Goal: Find specific page/section

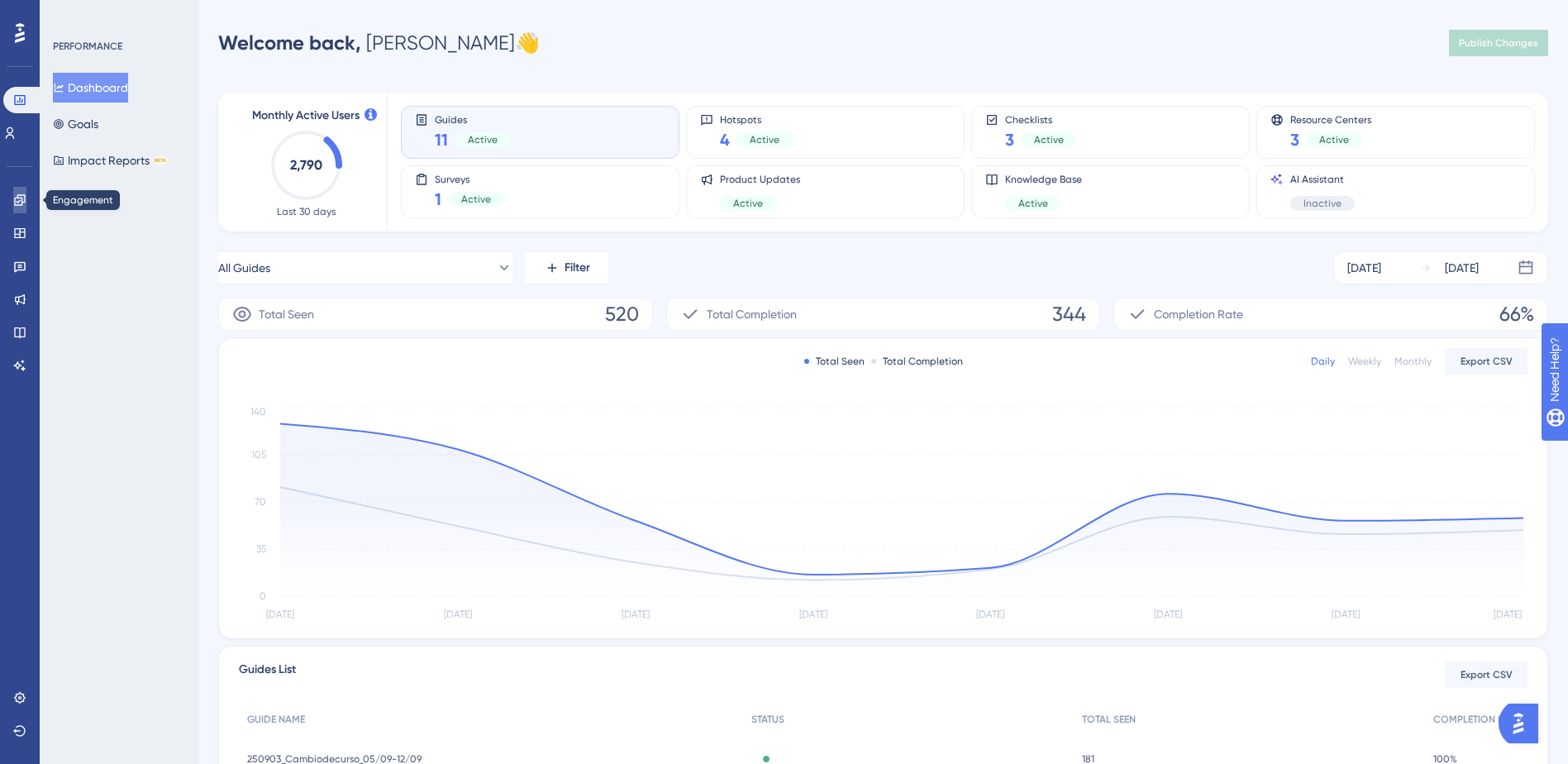
click at [26, 208] on link at bounding box center [20, 199] width 14 height 26
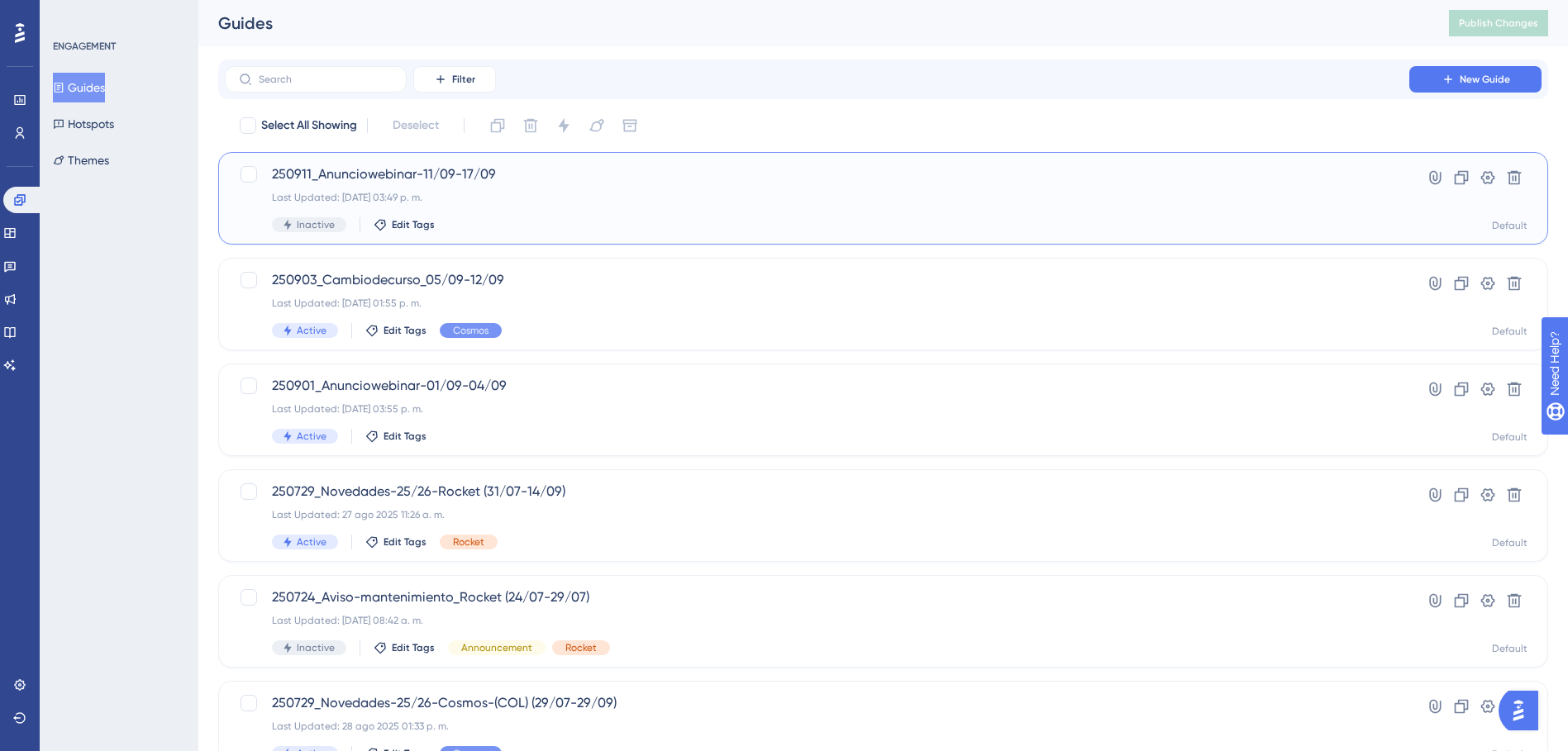
click at [419, 232] on div "250911_Anunciowebinar-11/09-17/09 Last Updated: [DATE] 03:49 p. m. Inactive Edi…" at bounding box center [883, 198] width 1330 height 92
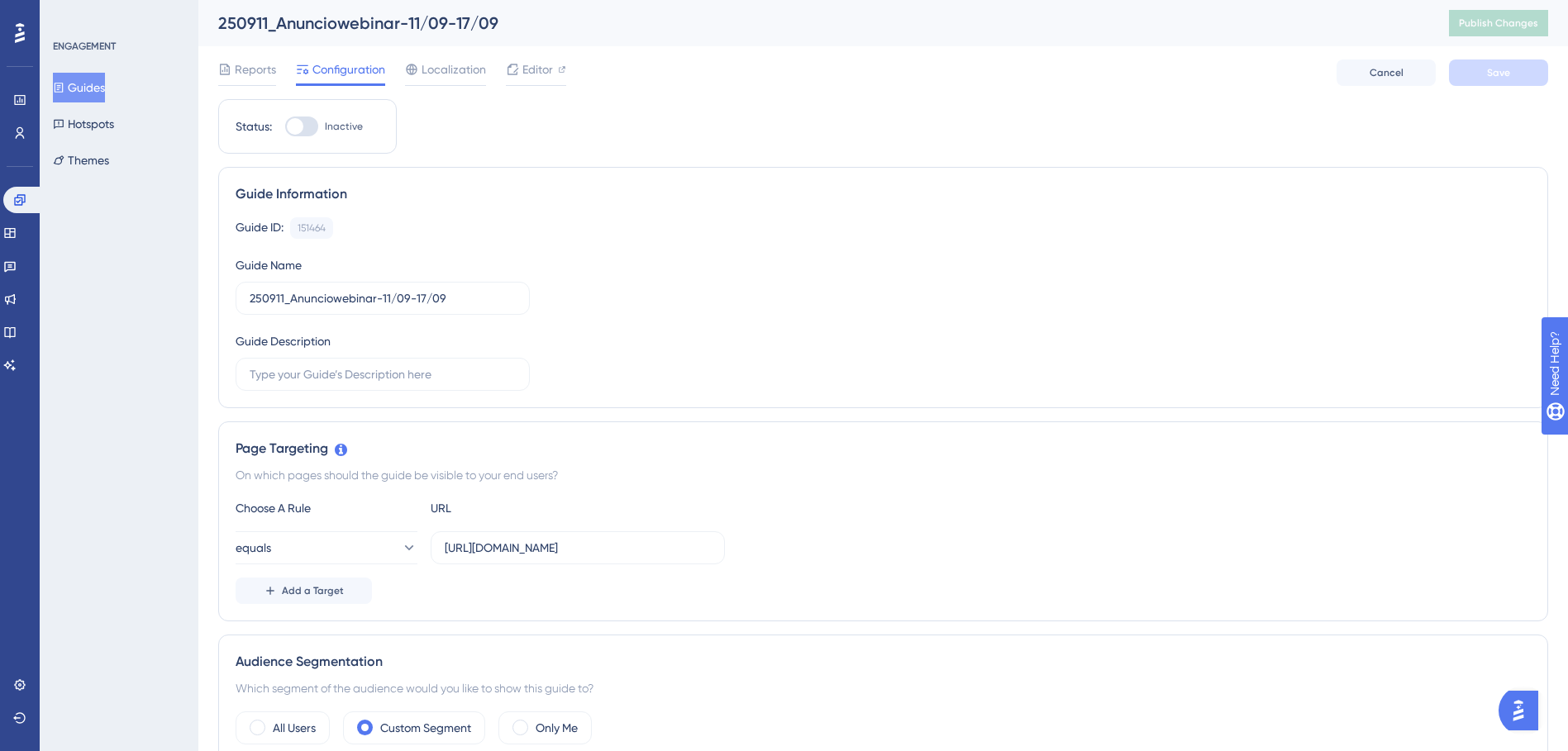
click at [105, 97] on button "Guides" at bounding box center [78, 87] width 52 height 30
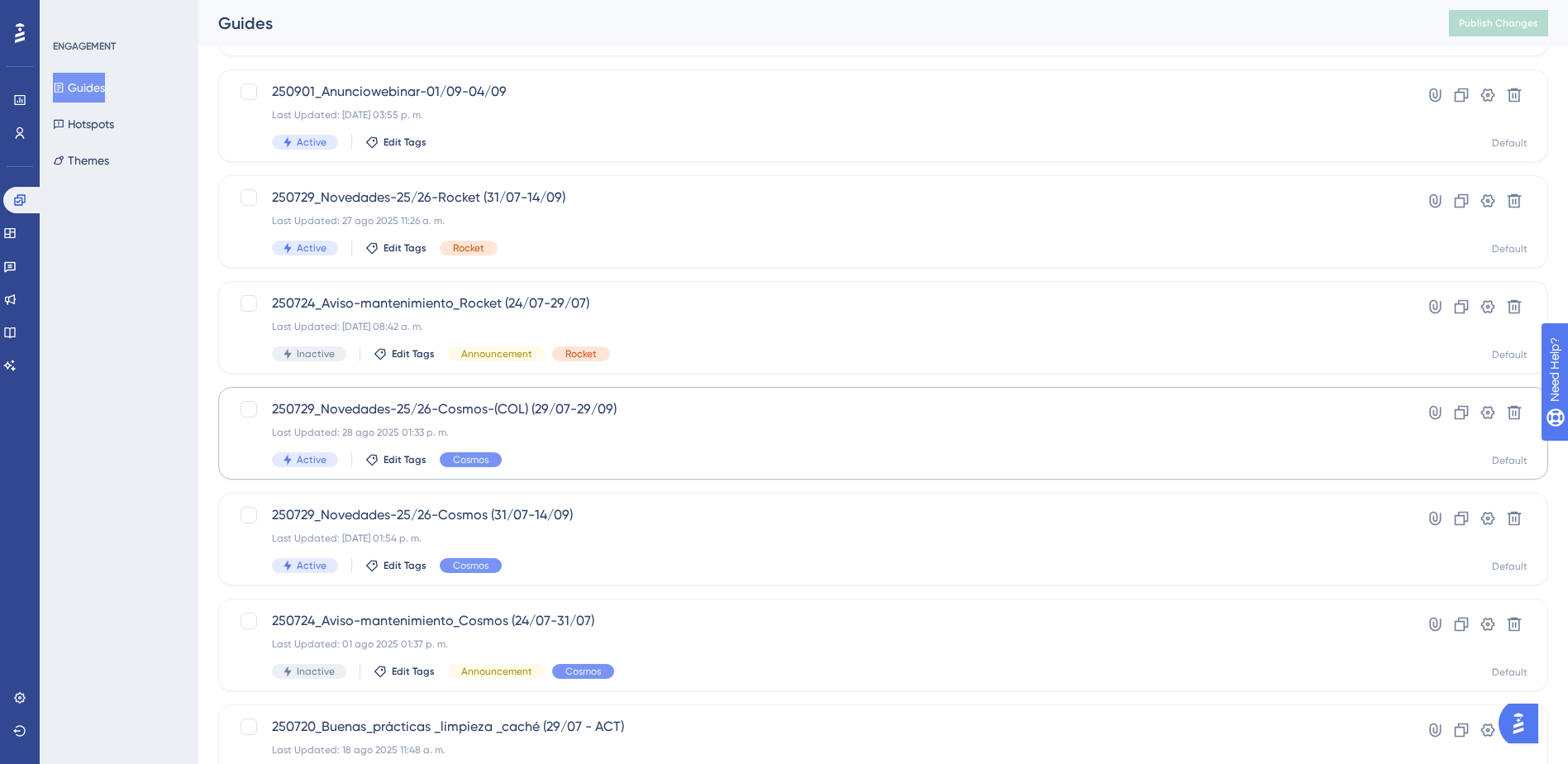
scroll to position [331, 0]
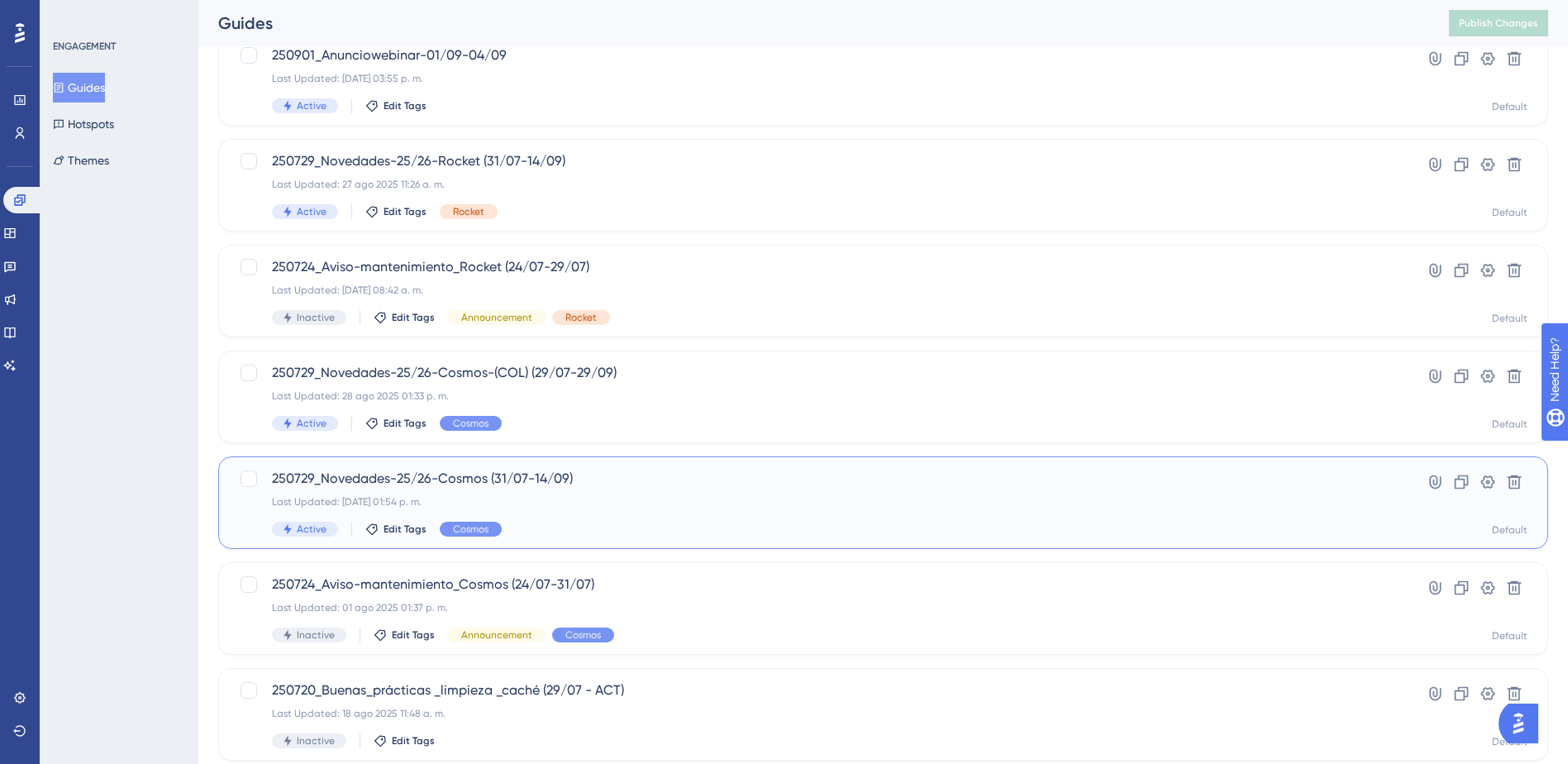
click at [606, 484] on span "250729_Novedades-25/26-Cosmos (31/07-14/09)" at bounding box center [817, 479] width 1091 height 20
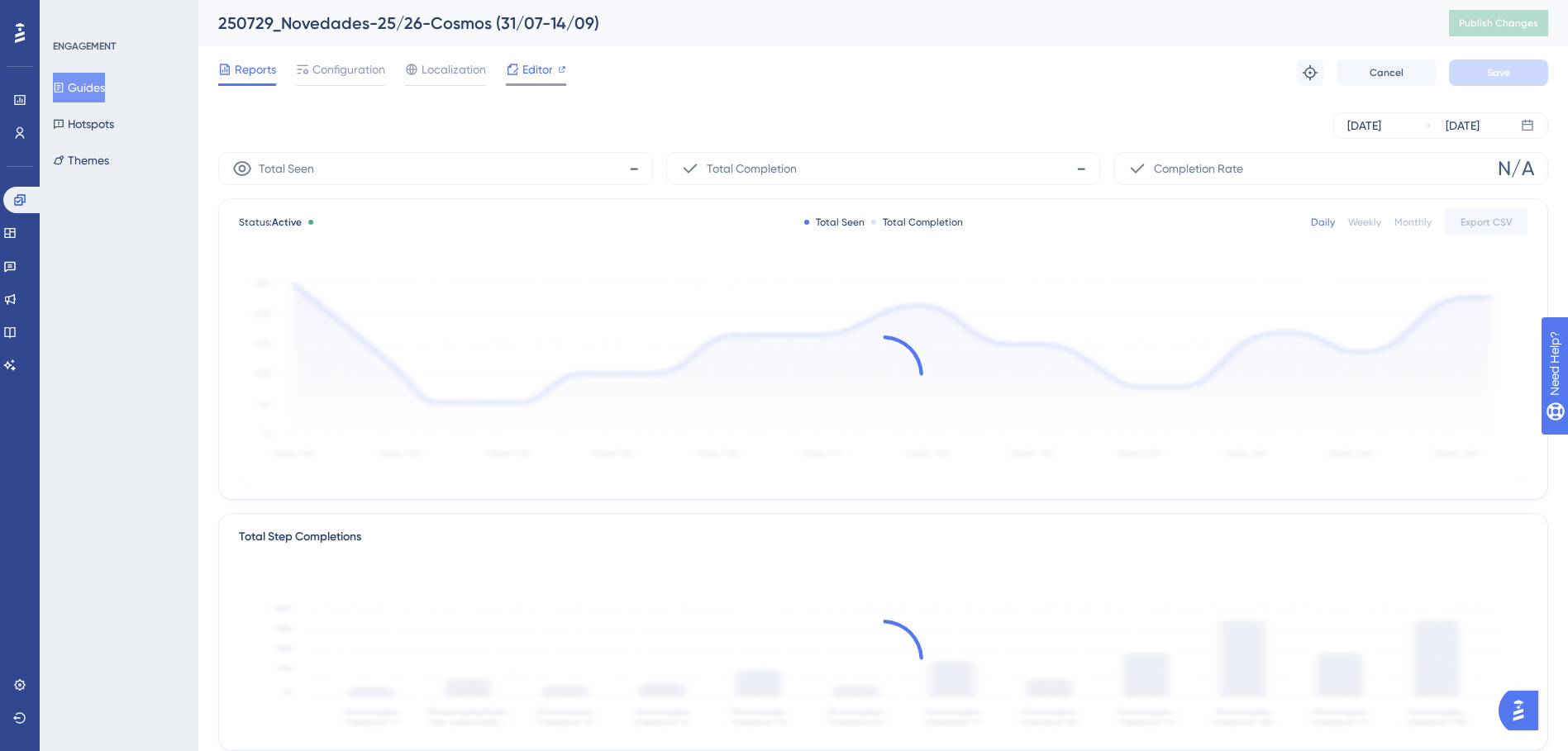
click at [534, 63] on span "Editor" at bounding box center [538, 70] width 31 height 20
